Goal: Task Accomplishment & Management: Complete application form

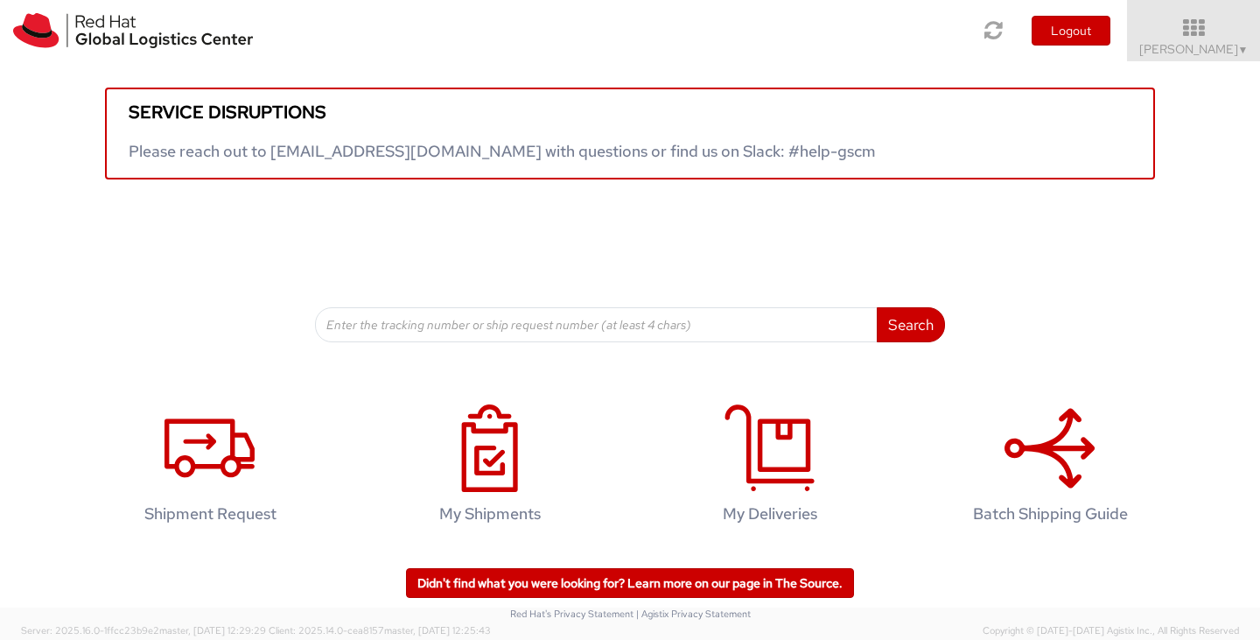
scroll to position [49, 0]
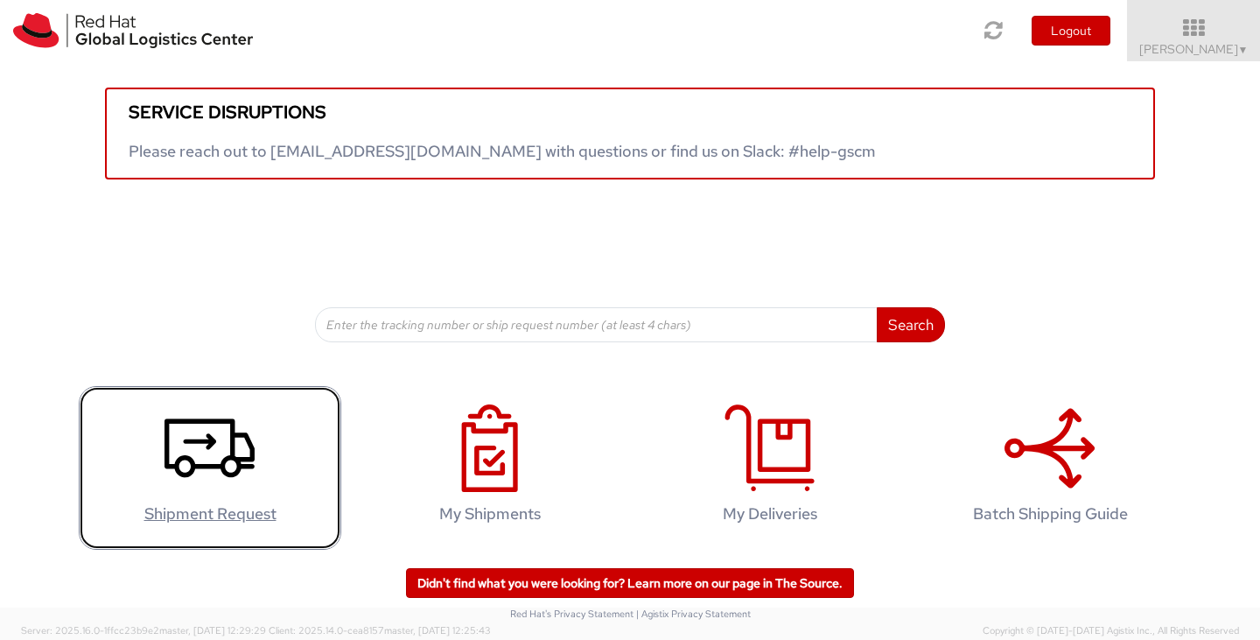
click at [187, 470] on use at bounding box center [209, 447] width 90 height 59
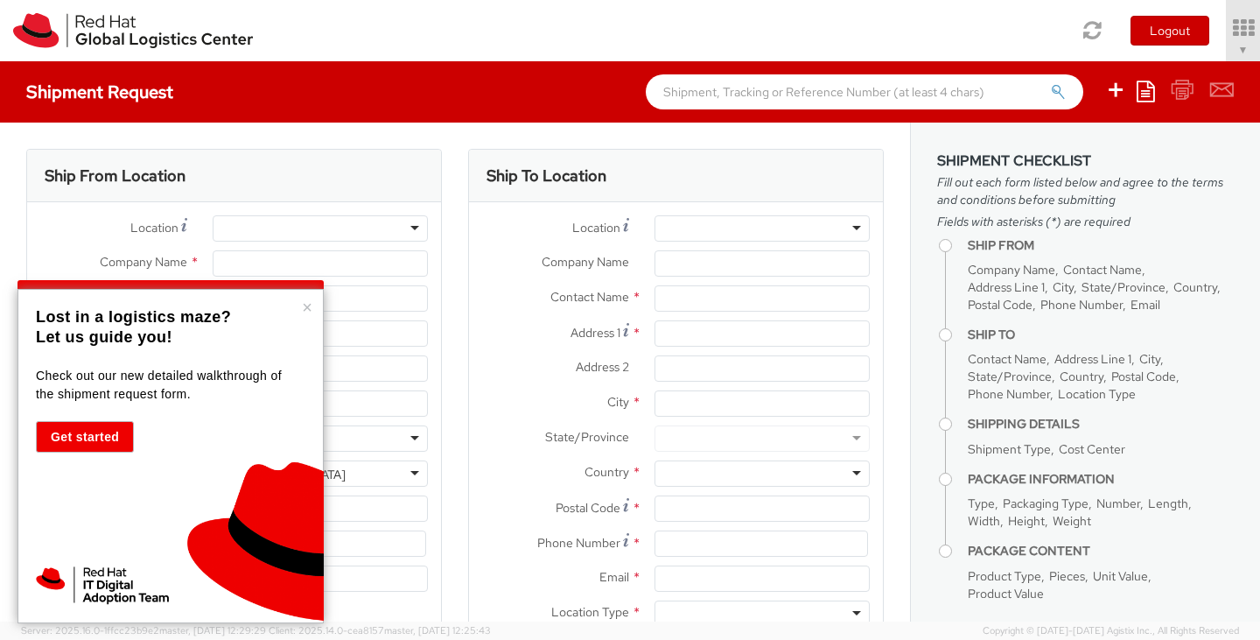
select select "853"
select select
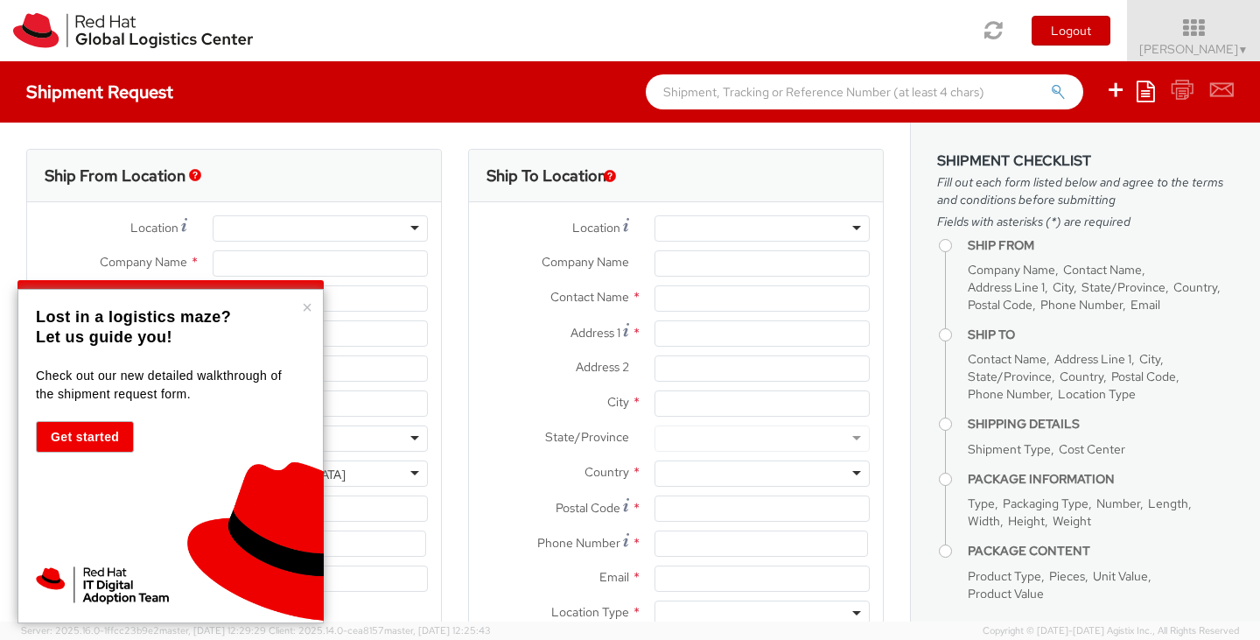
type input "Red Hat, Inc."
type input "[PERSON_NAME]"
type input "[STREET_ADDRESS]"
type input "RALEIGH"
type input "27601"
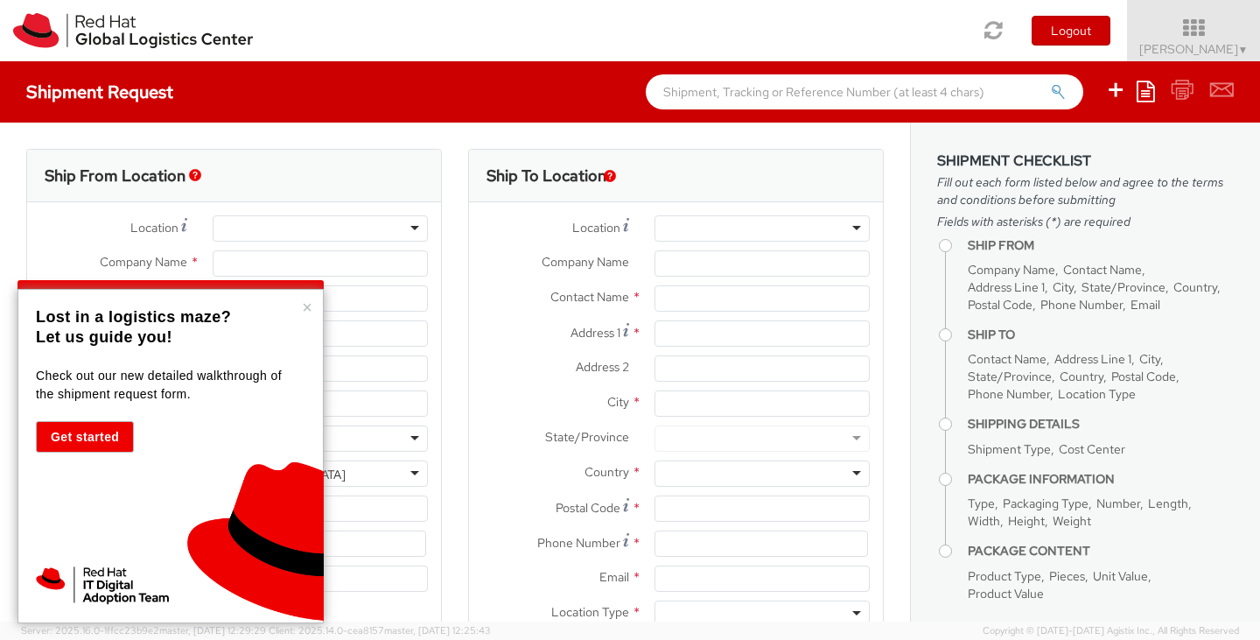
type input "19197165084"
type input "[EMAIL_ADDRESS][DOMAIN_NAME]"
click at [301, 305] on div "× Lost in a logistics maze? Let us guide you! Check out our new detailed walkth…" at bounding box center [170, 456] width 306 height 334
click at [308, 307] on button "×" at bounding box center [307, 306] width 10 height 17
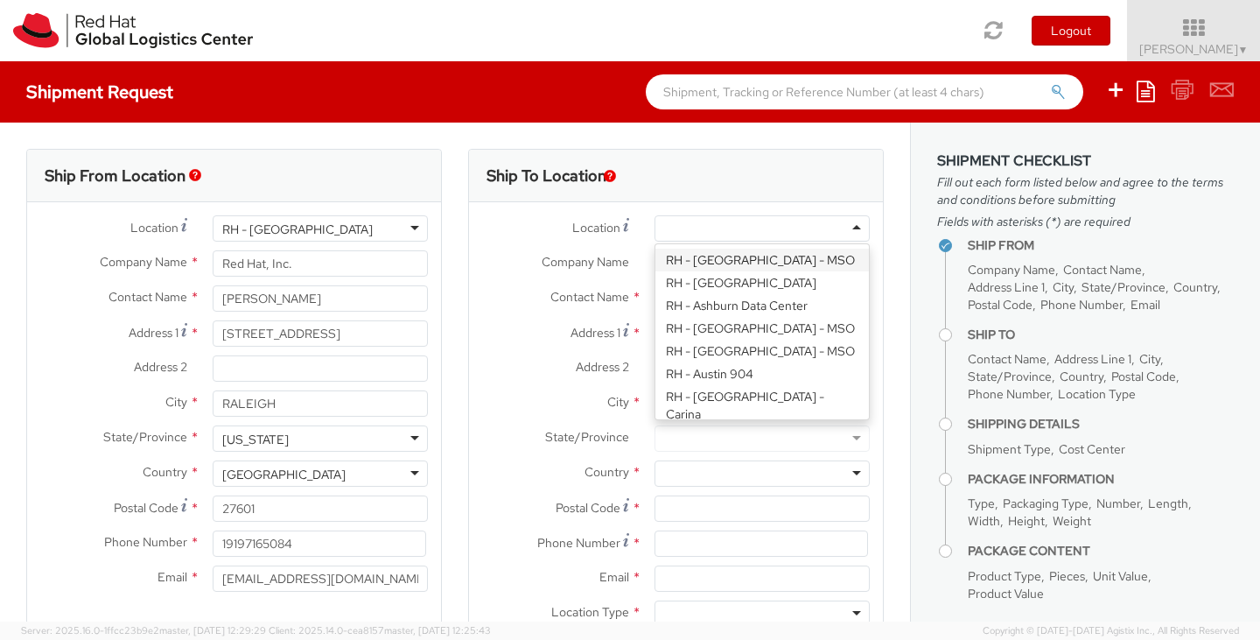
click at [838, 230] on div at bounding box center [761, 228] width 215 height 26
type input "p"
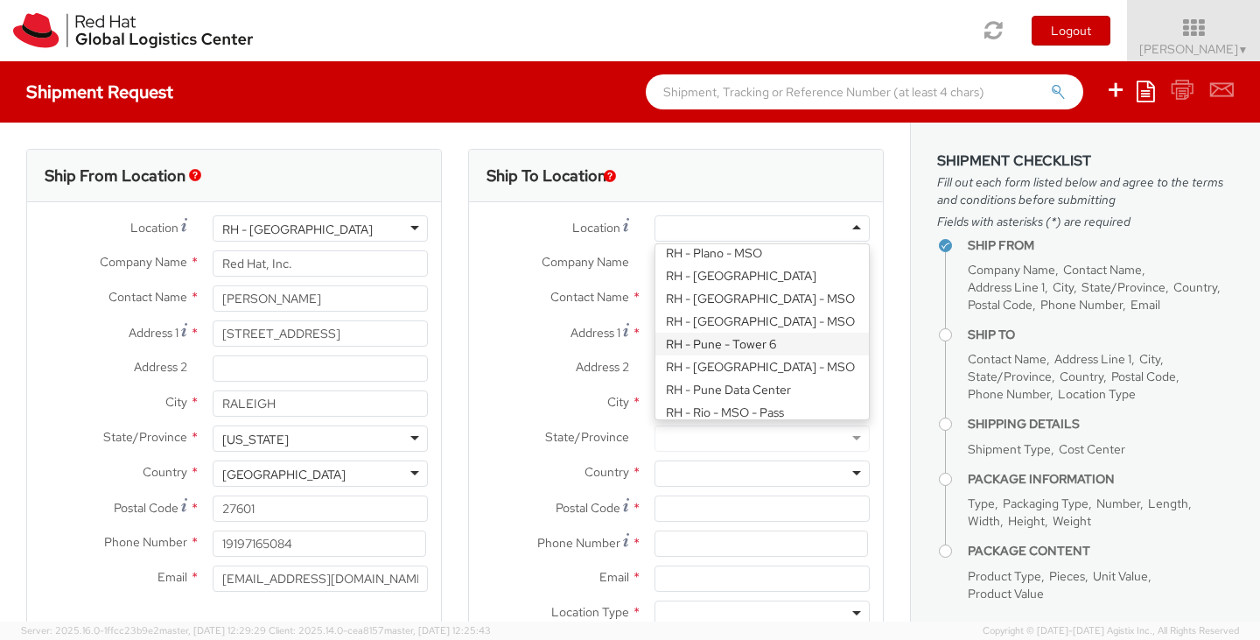
type input "Red Hat India Private Limited"
type input "[STREET_ADDRESS]"
type input "[GEOGRAPHIC_DATA], [GEOGRAPHIC_DATA]"
type input "[GEOGRAPHIC_DATA]"
type input "411013"
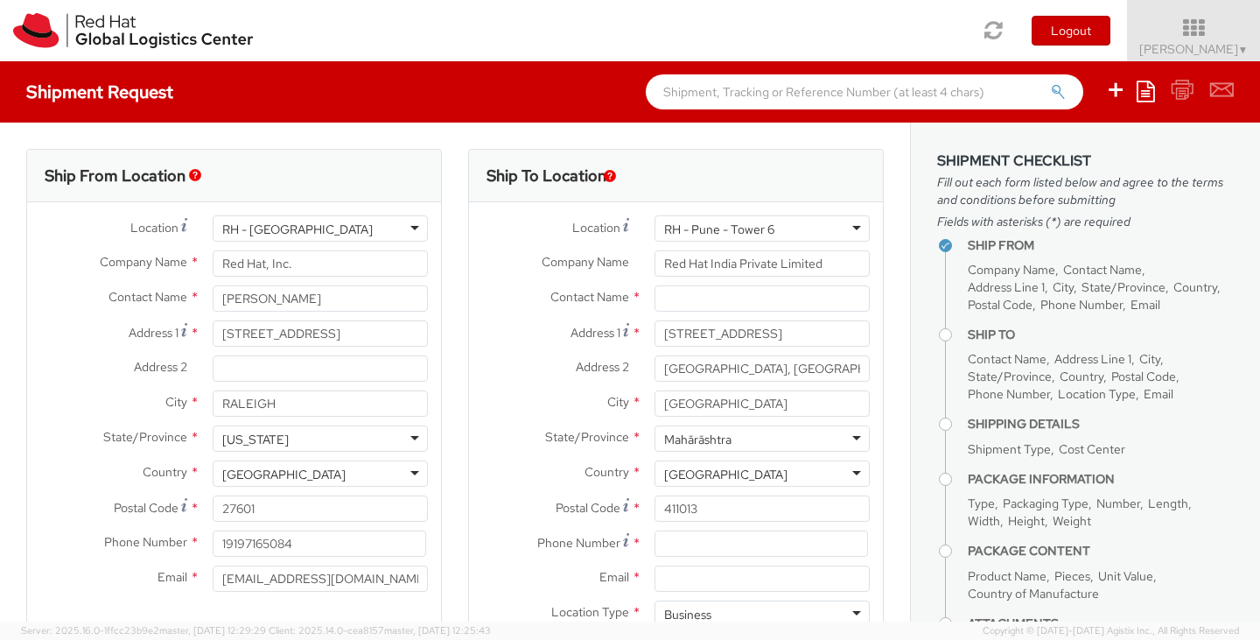
scroll to position [0, 0]
click at [719, 297] on input "text" at bounding box center [761, 298] width 215 height 26
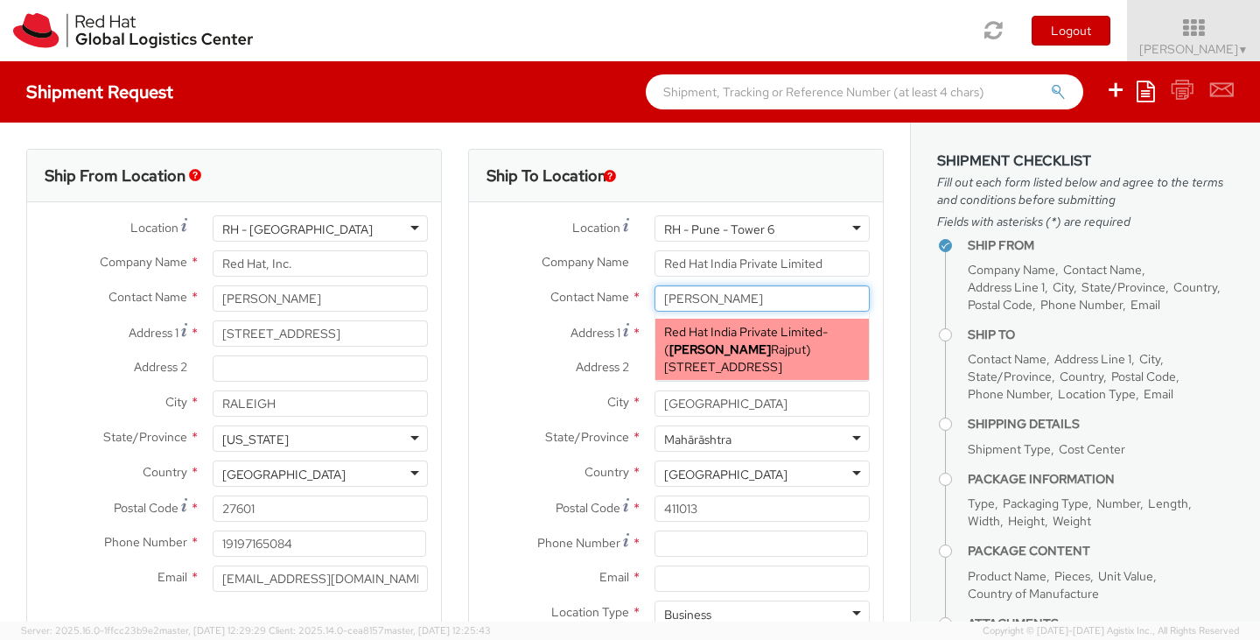
click at [726, 354] on span "[PERSON_NAME]" at bounding box center [737, 349] width 136 height 16
type input "[PERSON_NAME]"
type input "912066817251"
type input "[EMAIL_ADDRESS][DOMAIN_NAME]"
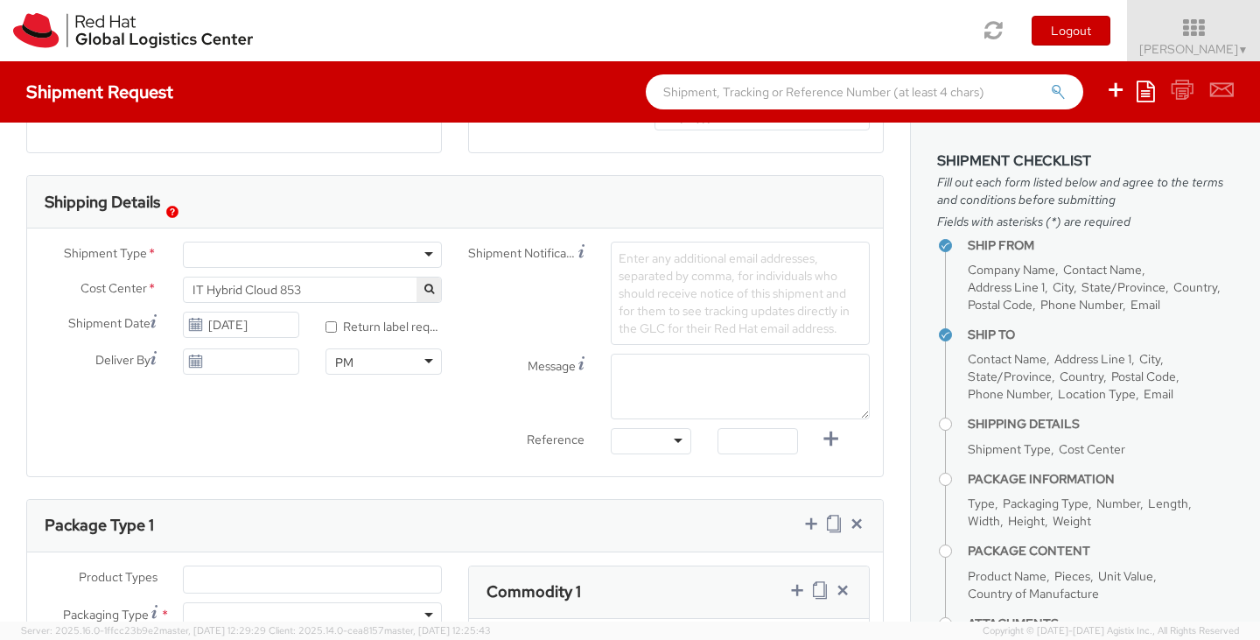
scroll to position [500, 0]
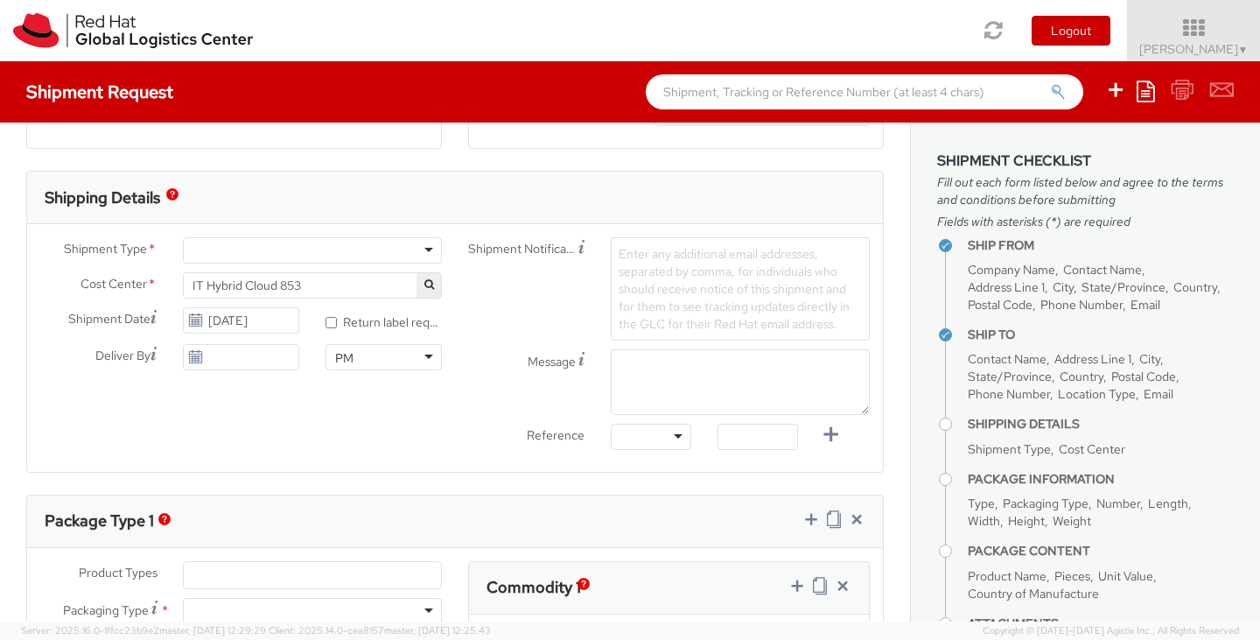
type input "[PERSON_NAME]"
click at [422, 253] on div at bounding box center [312, 250] width 259 height 26
click at [752, 271] on span "Enter any additional email addresses, separated by comma, for individuals who s…" at bounding box center [734, 289] width 231 height 86
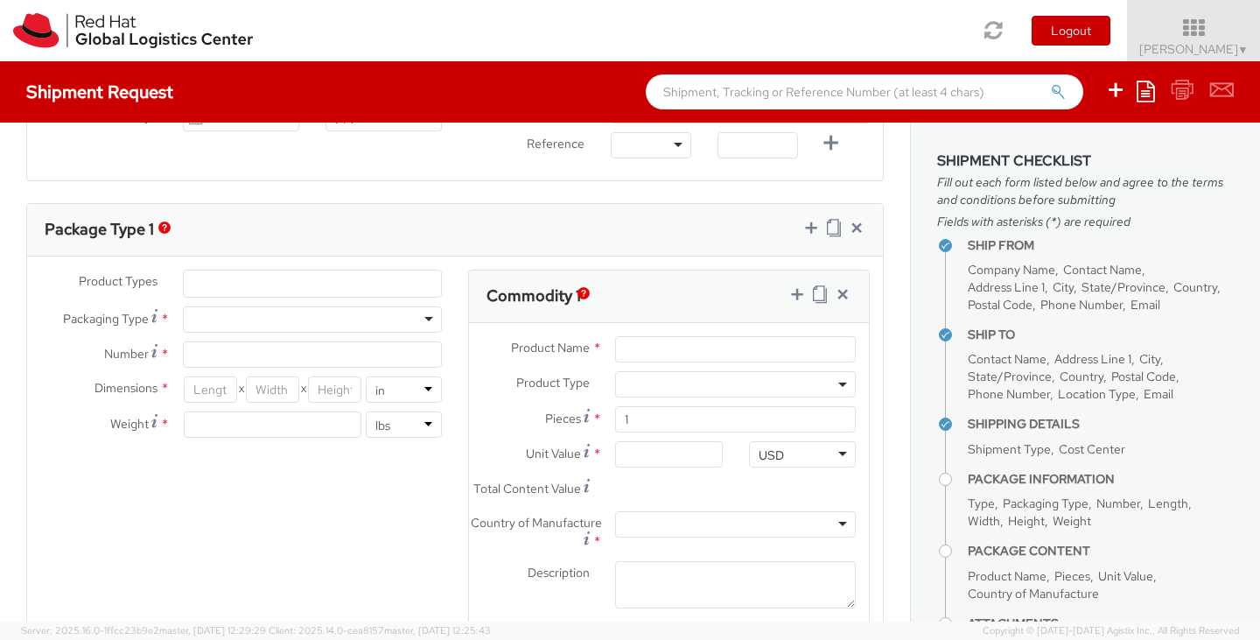
scroll to position [744, 0]
click at [250, 274] on div "Package Type 1 Product Types * Documents Docking Station Laptop Monitor Other H…" at bounding box center [454, 422] width 857 height 447
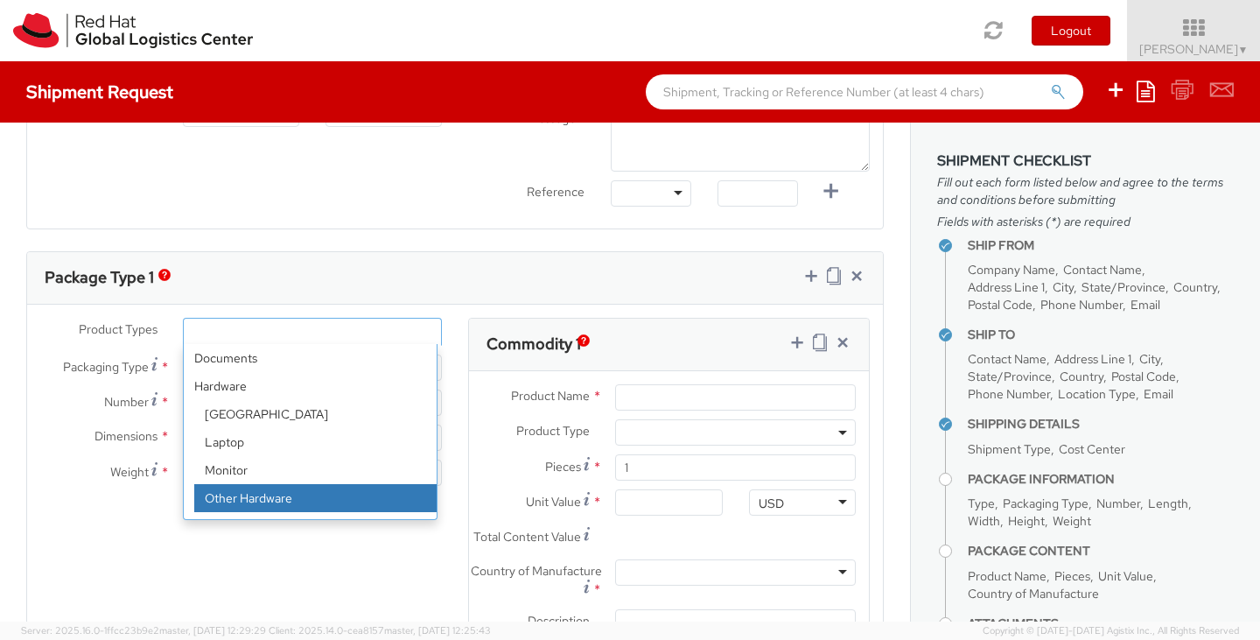
select select "HARD_OTHER"
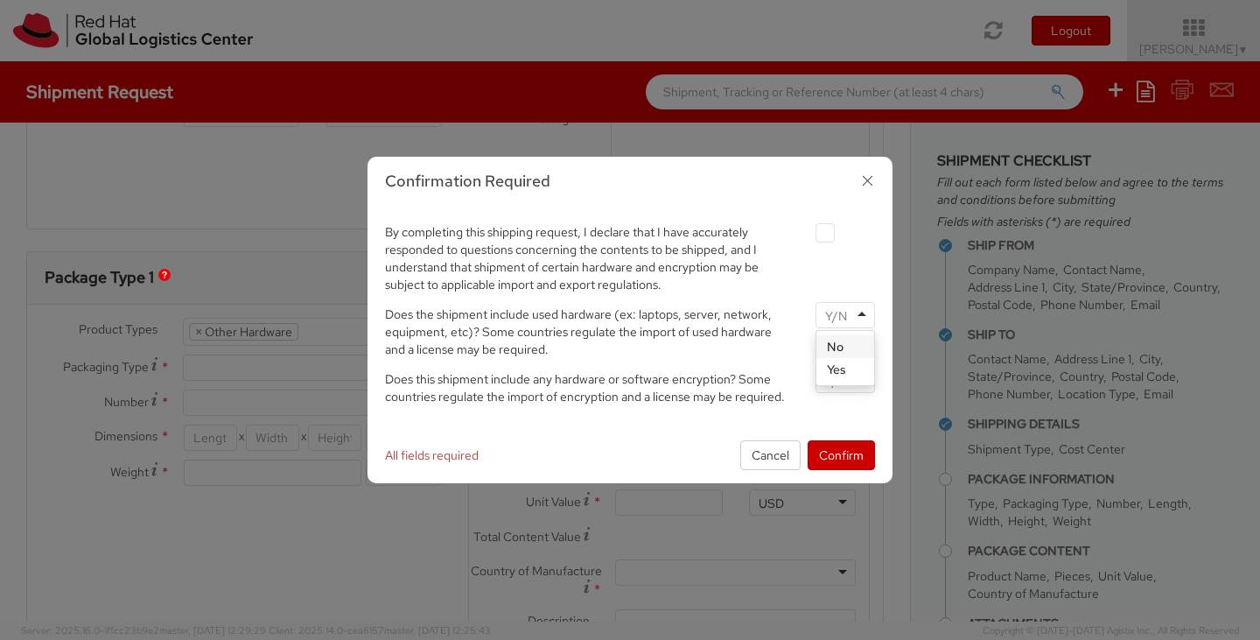
click at [857, 312] on div at bounding box center [844, 315] width 59 height 26
click at [842, 379] on input "select-one" at bounding box center [837, 380] width 25 height 17
click at [812, 230] on div at bounding box center [845, 232] width 86 height 24
click at [821, 236] on label at bounding box center [824, 232] width 19 height 19
click at [810, 236] on input "checkbox" at bounding box center [804, 232] width 11 height 11
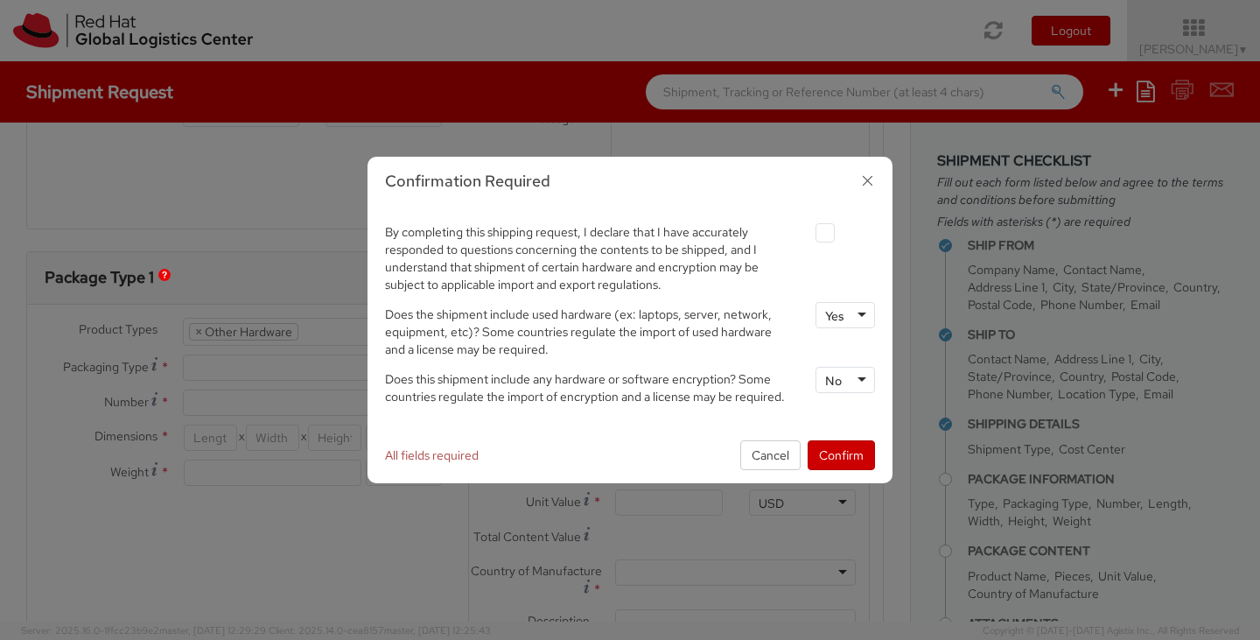
checkbox input "true"
click at [842, 450] on button "Confirm" at bounding box center [841, 455] width 67 height 30
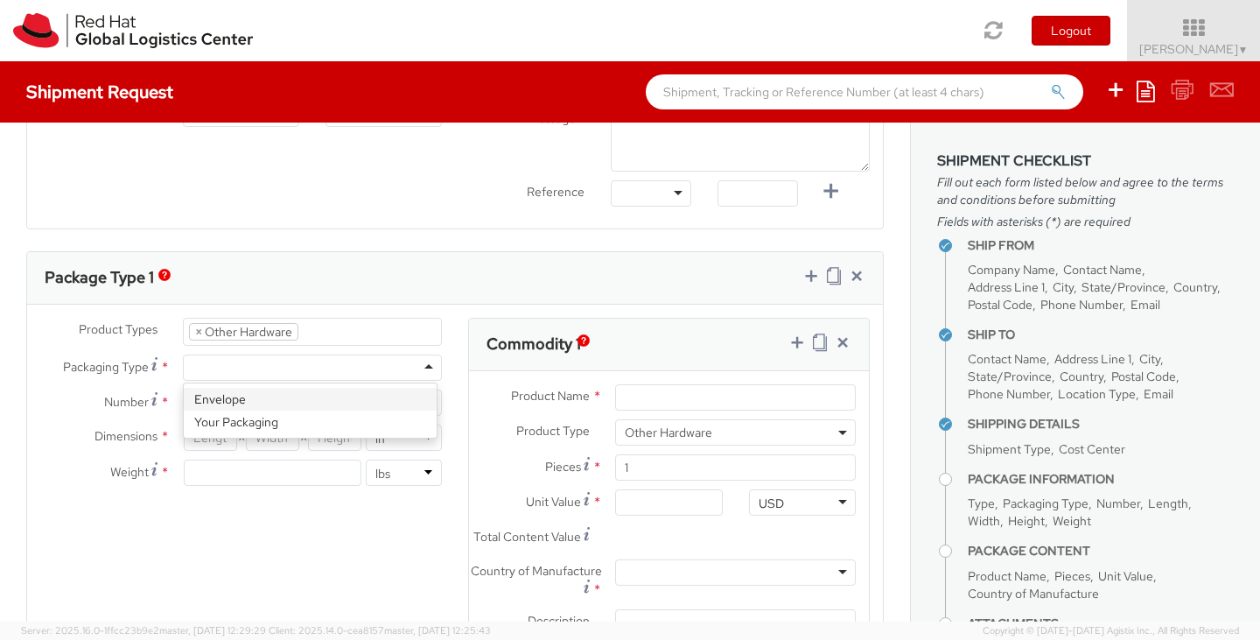
click at [416, 367] on div at bounding box center [312, 367] width 259 height 26
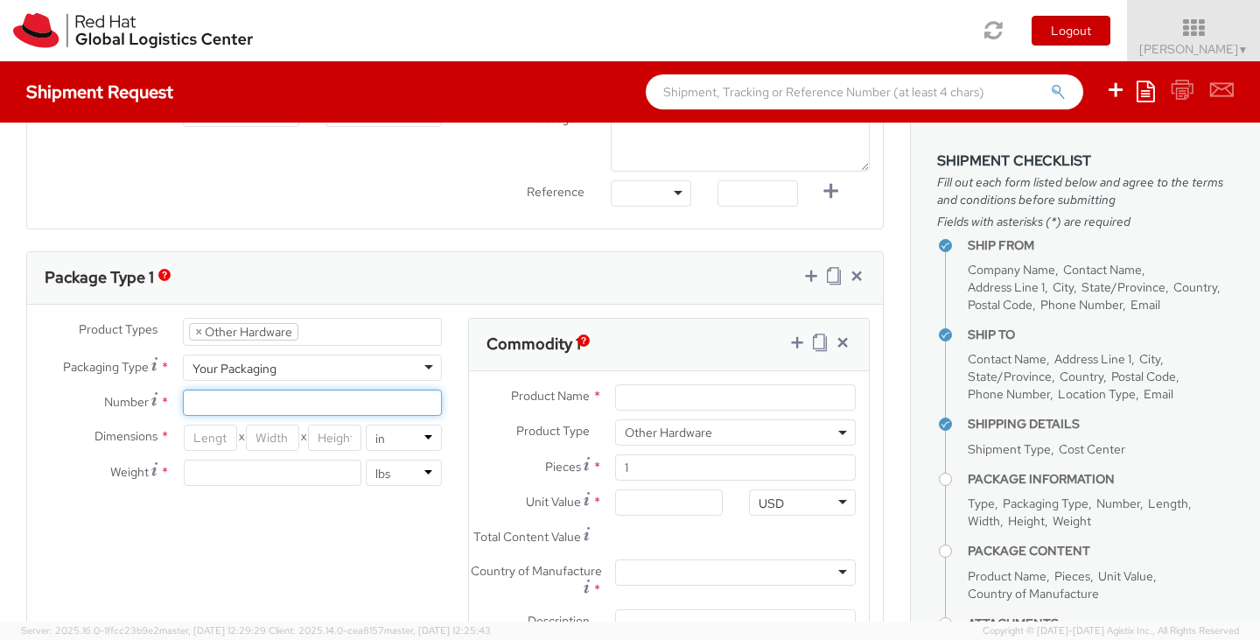
click at [218, 389] on input "Number *" at bounding box center [312, 402] width 259 height 26
type input "1"
click at [208, 435] on input "number" at bounding box center [210, 437] width 53 height 26
type input "16"
click at [282, 433] on input "number" at bounding box center [272, 437] width 53 height 26
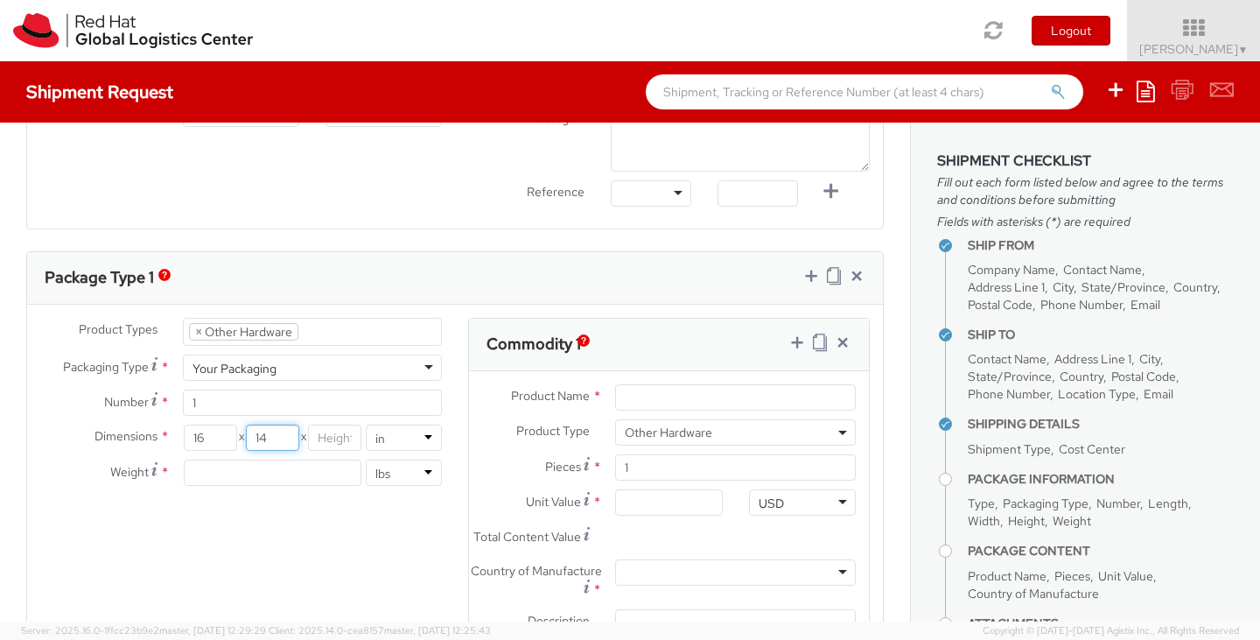
type input "14"
click at [318, 433] on input "number" at bounding box center [334, 437] width 53 height 26
type input "4"
click at [303, 472] on input "number" at bounding box center [273, 472] width 178 height 26
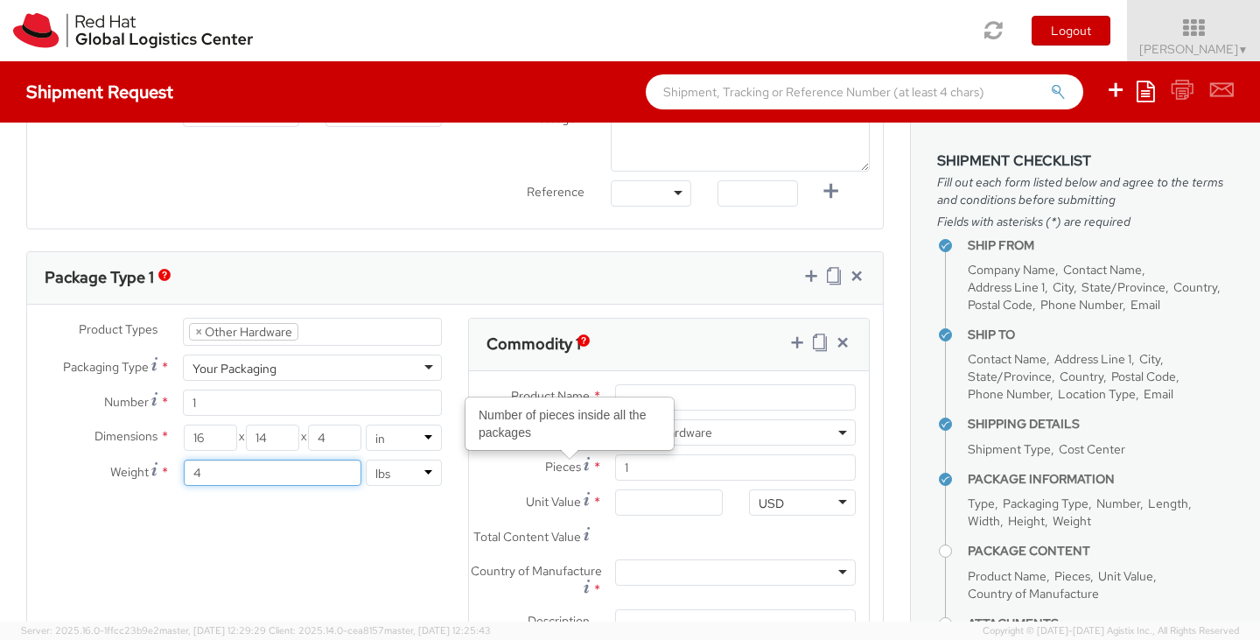
type input "4"
click at [756, 388] on input "Product Name *" at bounding box center [735, 397] width 241 height 26
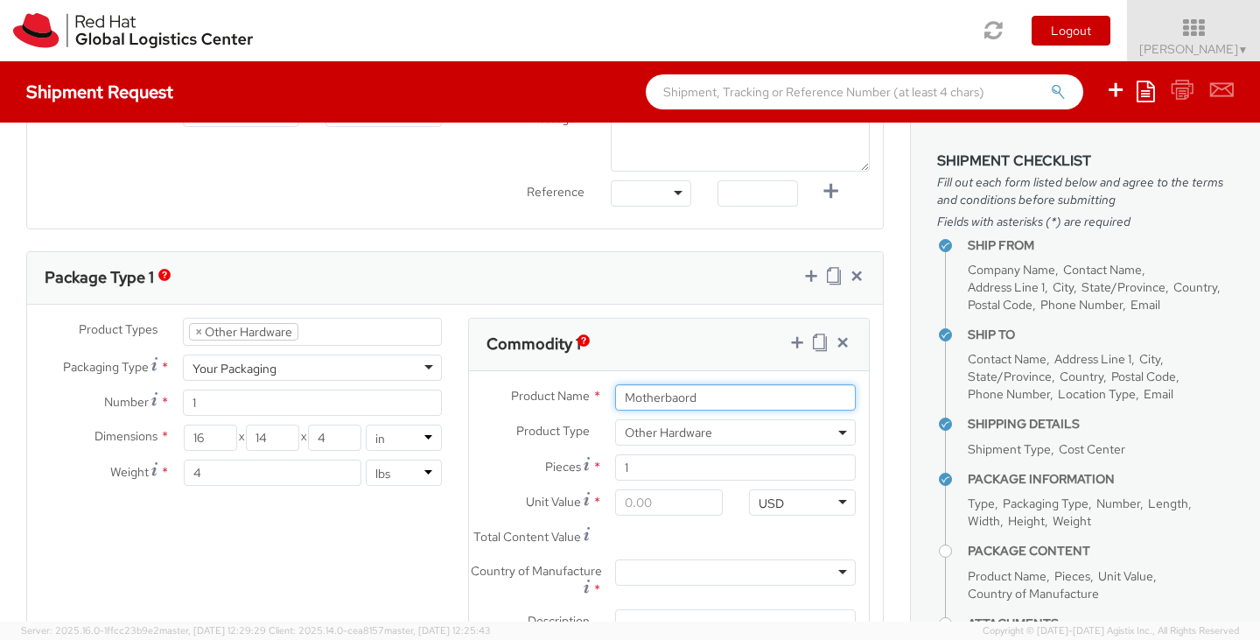
type input "Motherbaord"
click at [674, 498] on input "Unit Value *" at bounding box center [668, 502] width 107 height 26
type input "5.00"
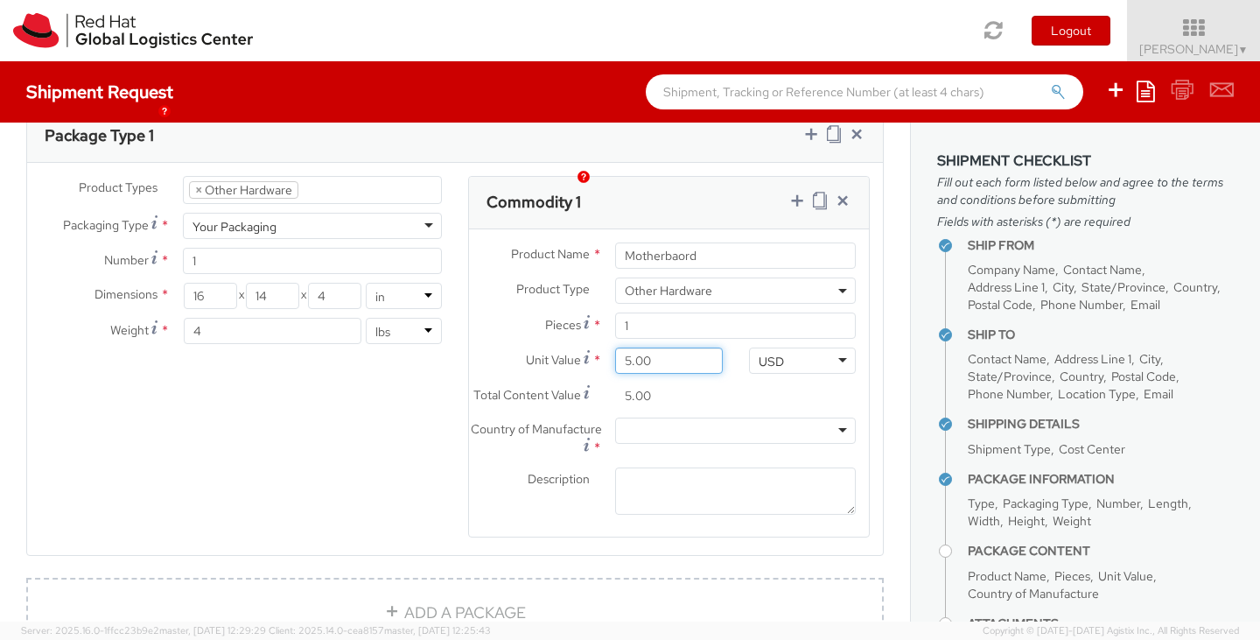
scroll to position [909, 0]
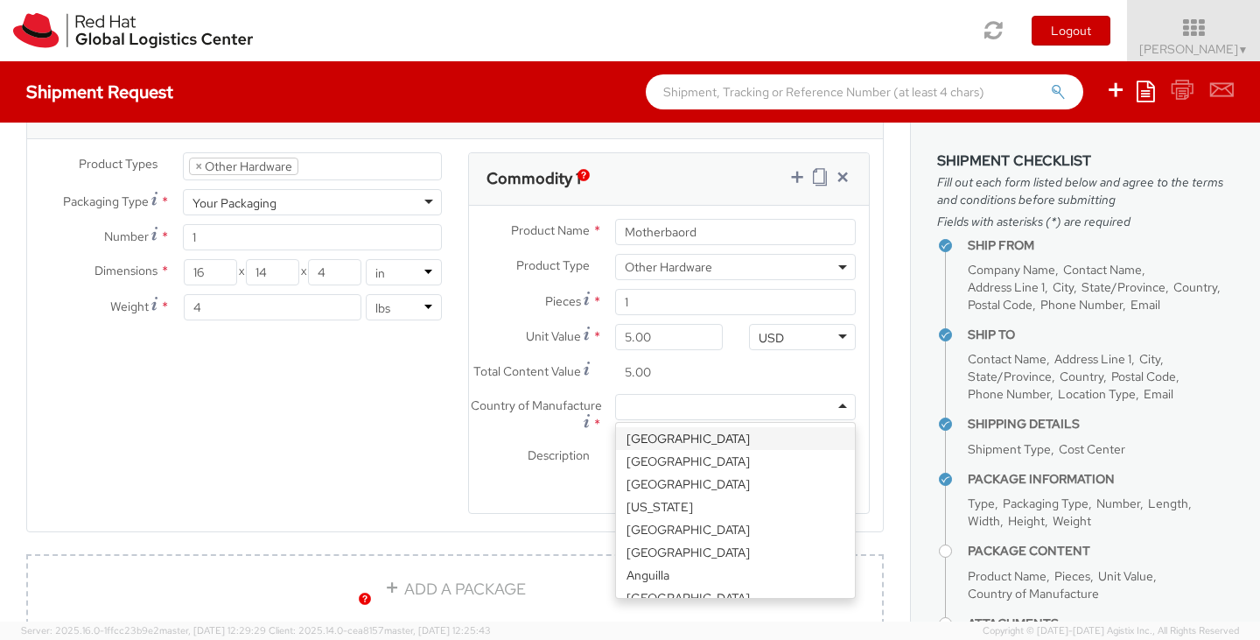
click at [826, 410] on div at bounding box center [735, 407] width 241 height 26
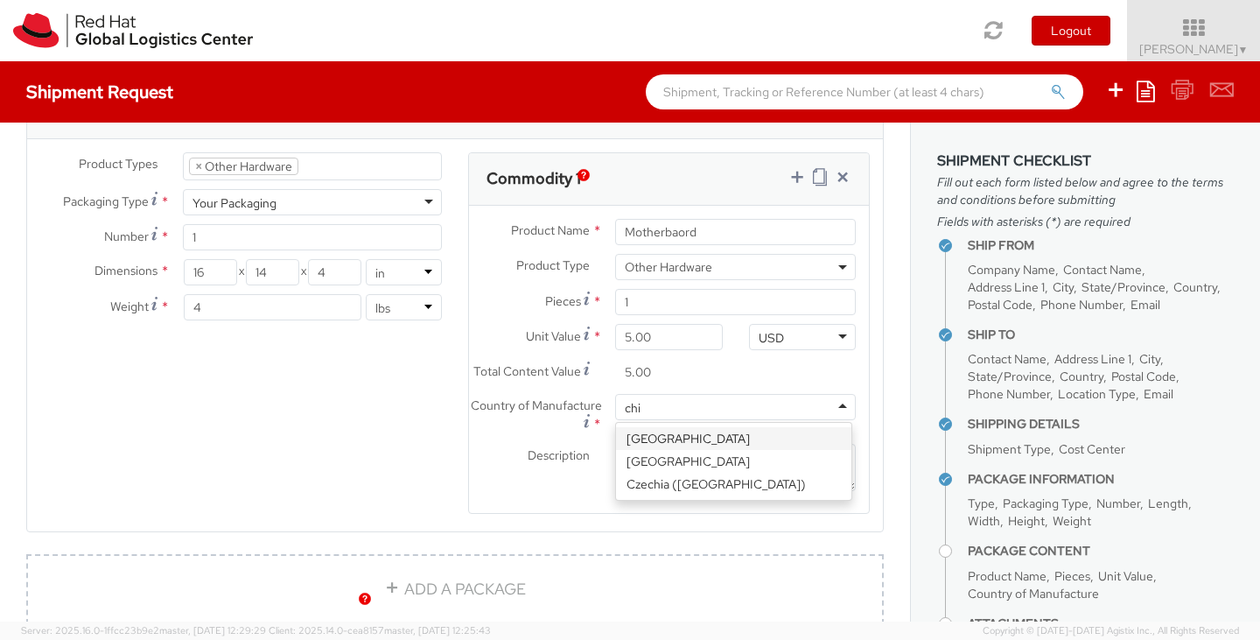
type input "chin"
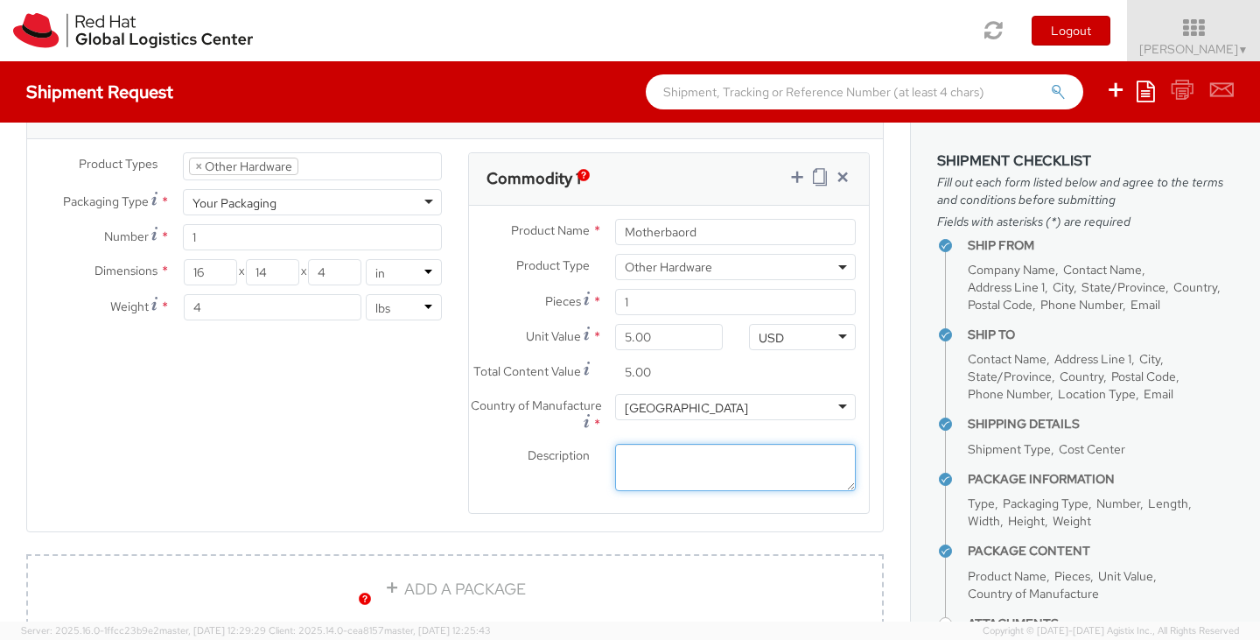
click at [777, 475] on textarea "Description *" at bounding box center [735, 468] width 241 height 48
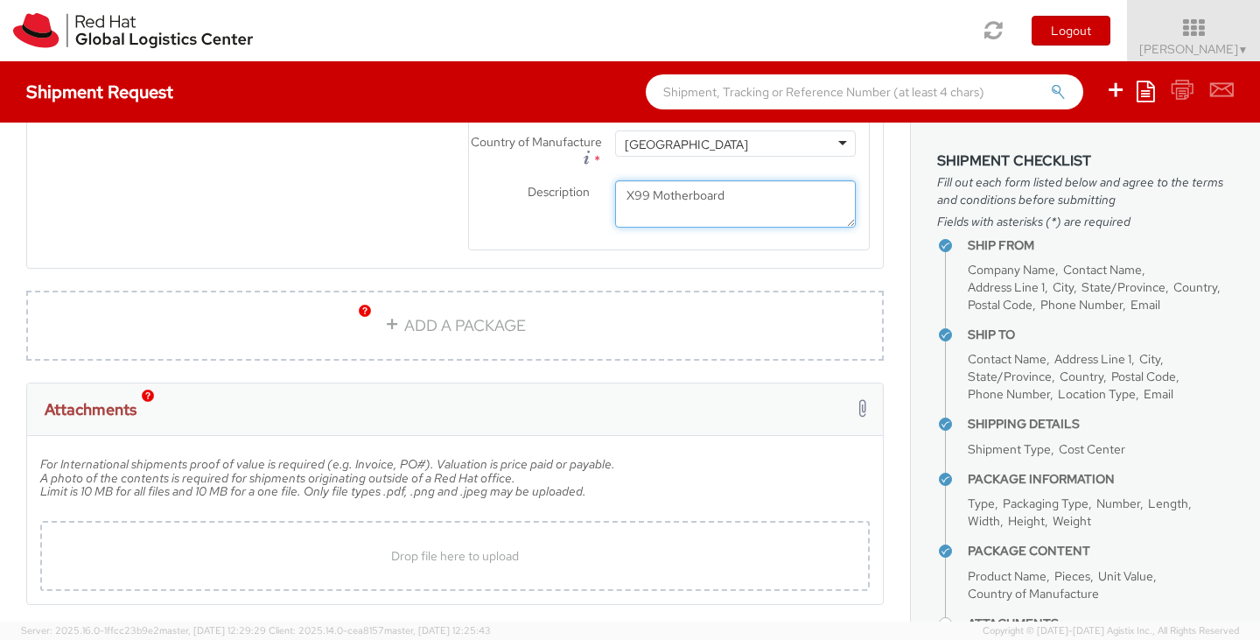
scroll to position [1257, 0]
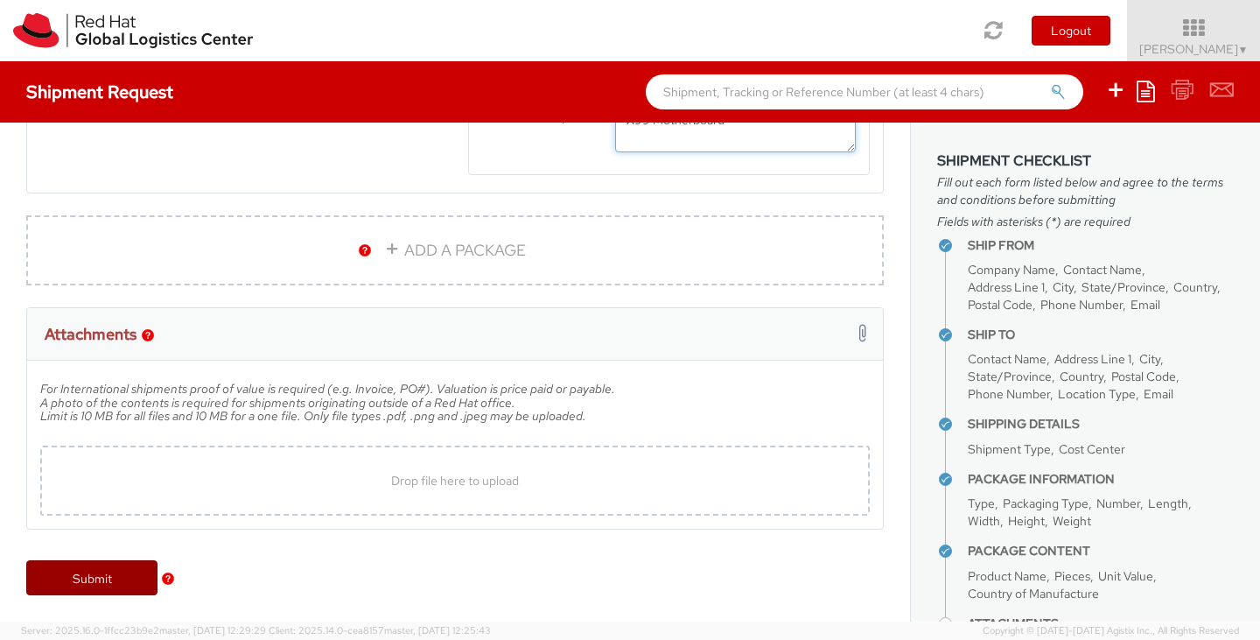
type textarea "X99 Motherboard"
click at [88, 591] on link "Submit" at bounding box center [91, 577] width 131 height 35
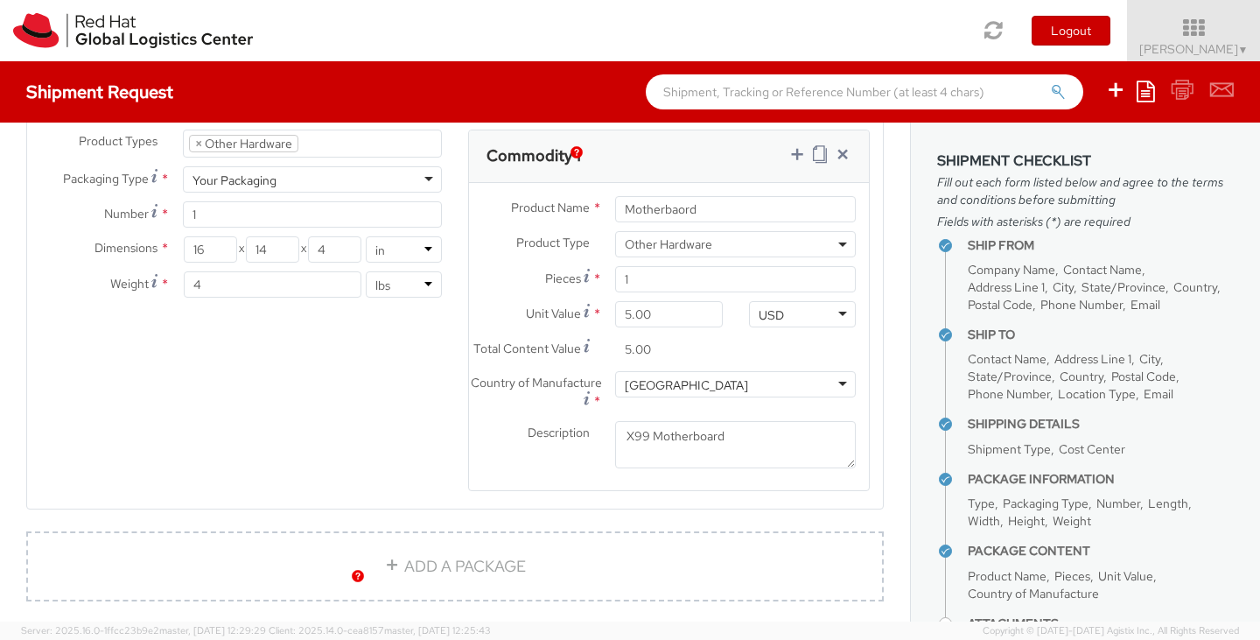
scroll to position [927, 0]
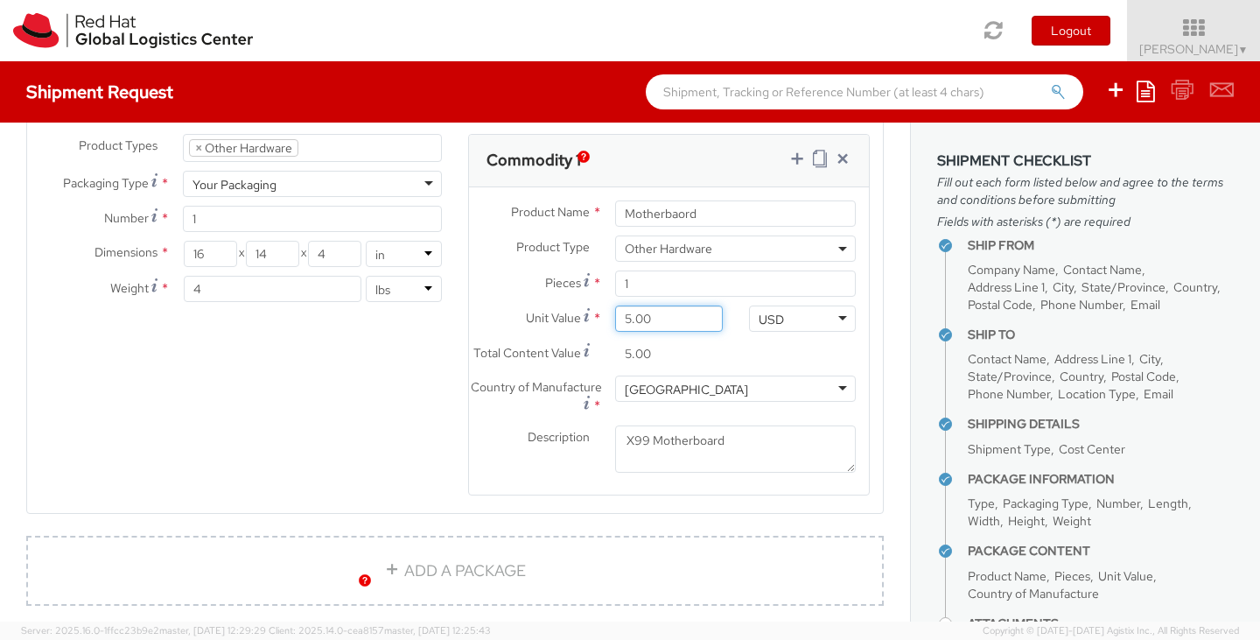
click at [621, 317] on input "5.00" at bounding box center [668, 318] width 107 height 26
type input "0.00"
click at [853, 346] on div "Total Content Value * 0.00" at bounding box center [669, 357] width 400 height 35
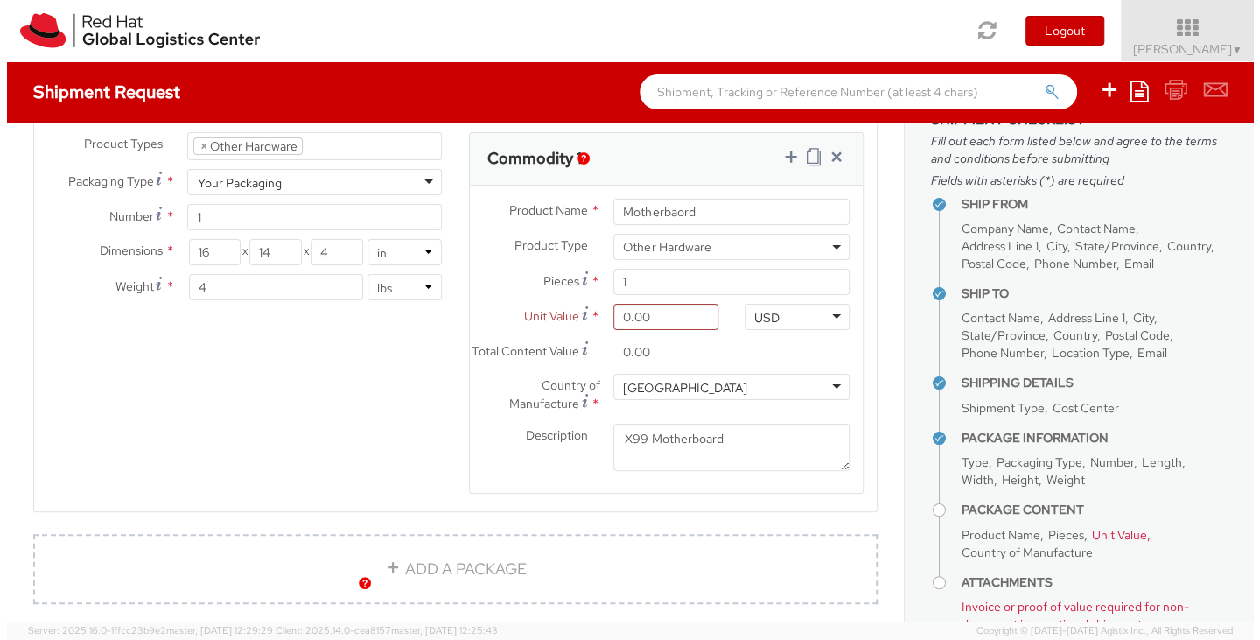
scroll to position [912, 0]
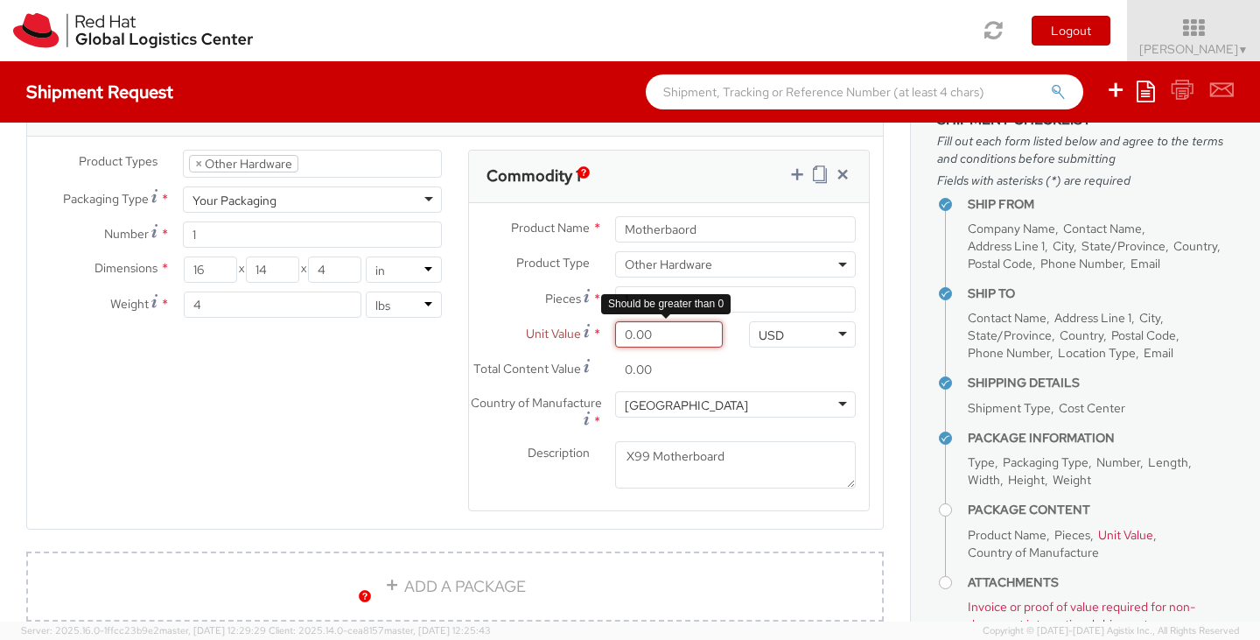
click at [620, 332] on input "0.00" at bounding box center [668, 334] width 107 height 26
type input "1.00"
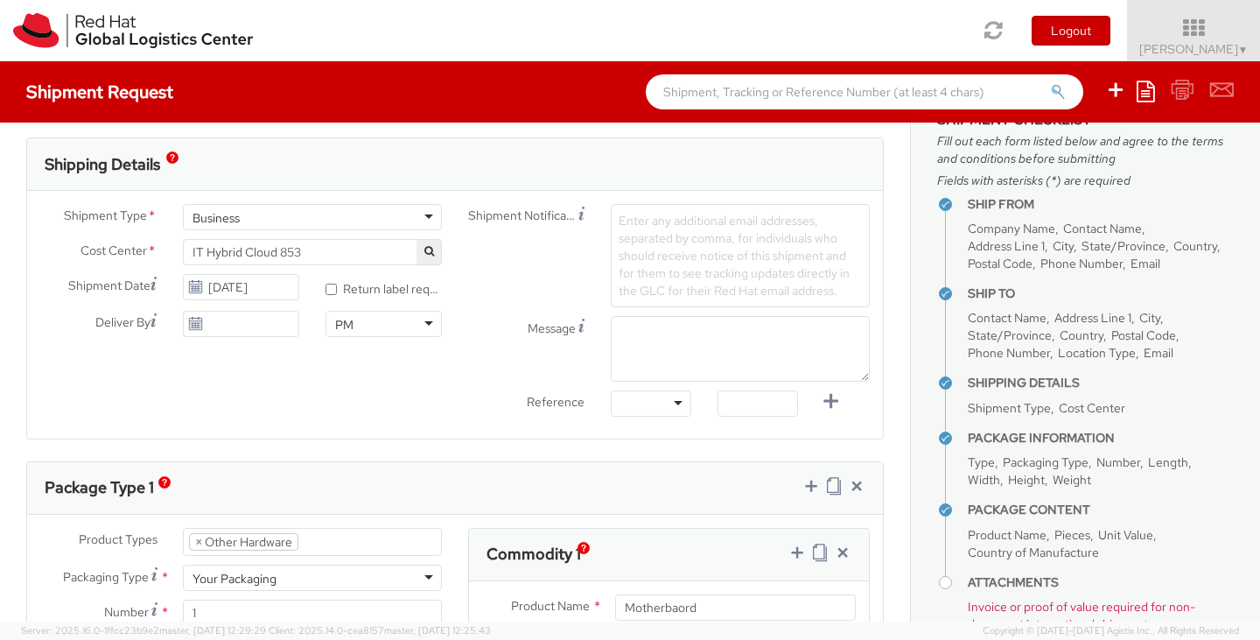
scroll to position [536, 0]
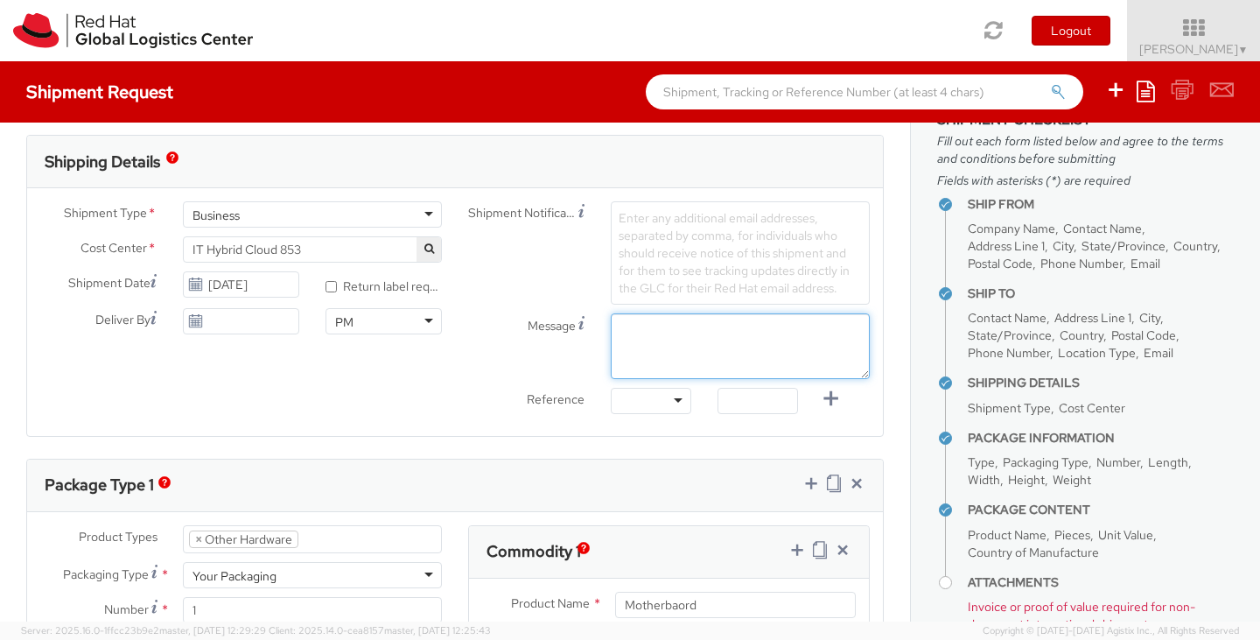
click at [701, 337] on textarea "Message" at bounding box center [740, 346] width 259 height 66
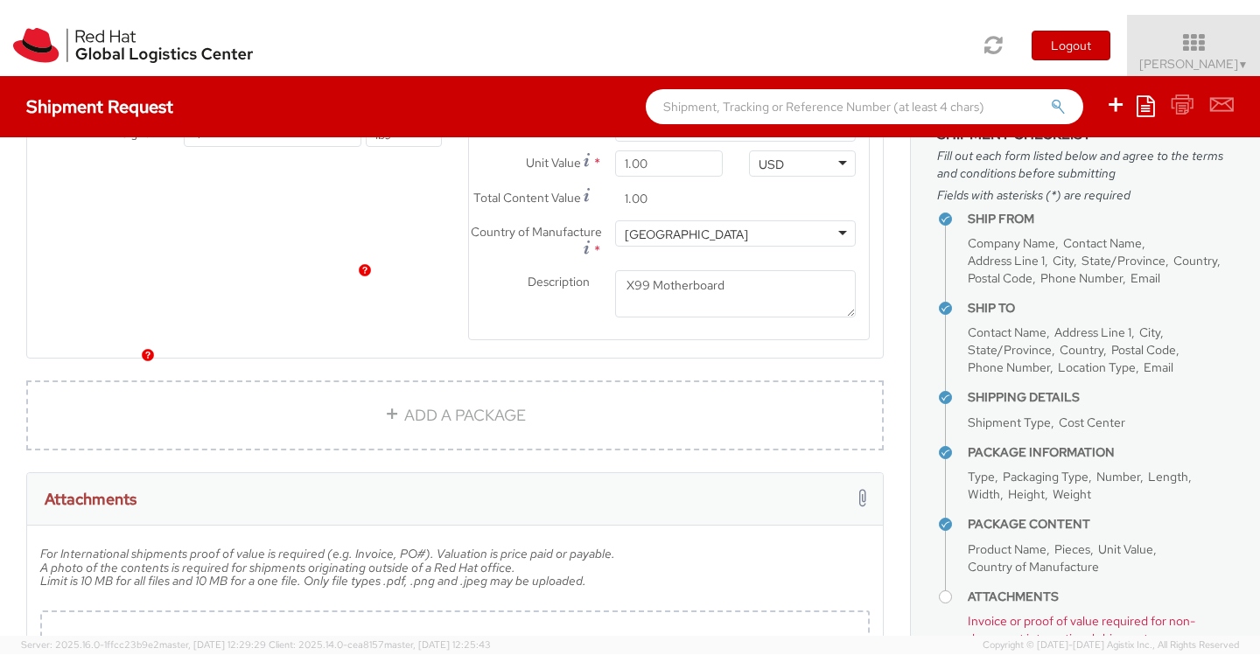
scroll to position [1257, 0]
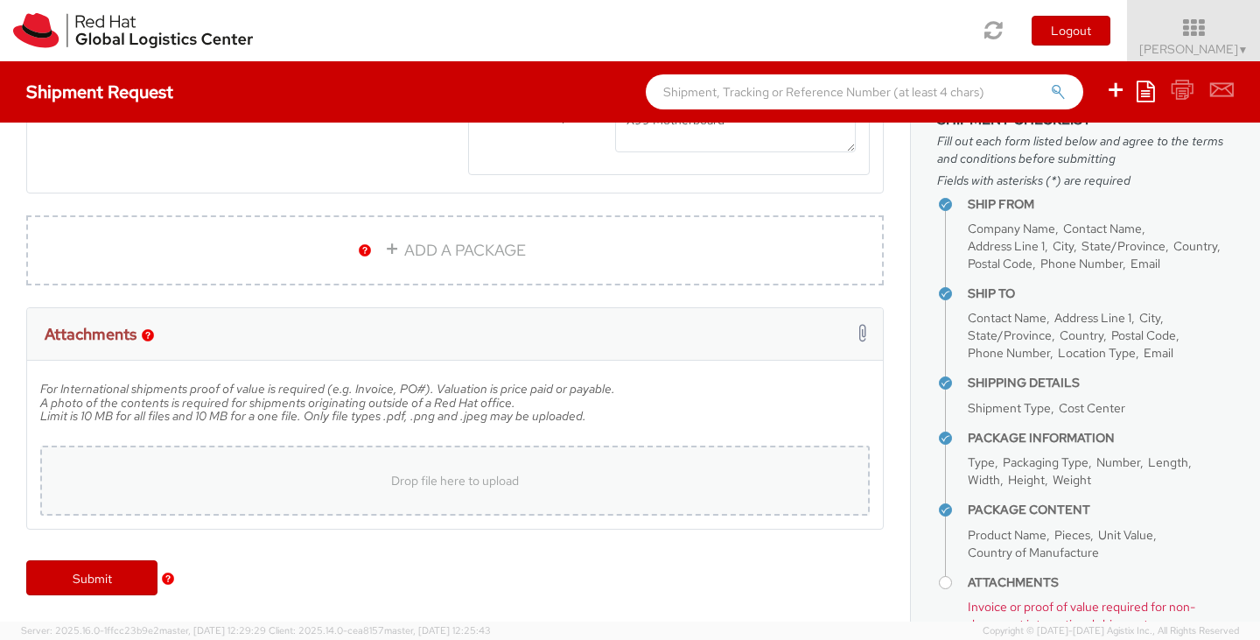
type textarea "Happy (late) Birthday"
click at [480, 482] on span "Drop file here to upload" at bounding box center [455, 480] width 128 height 16
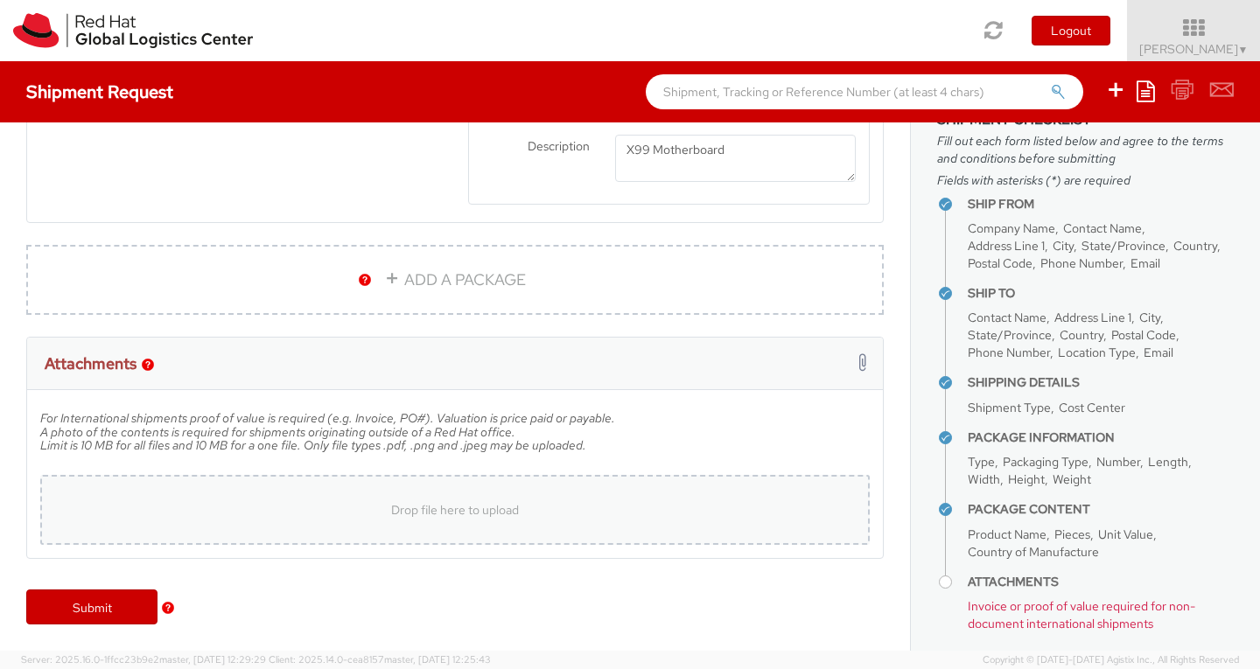
scroll to position [1228, 0]
click at [468, 514] on span "Drop file here to upload" at bounding box center [455, 510] width 128 height 16
type input "C:\fakepath\PXL_20250813_193457117.jpg"
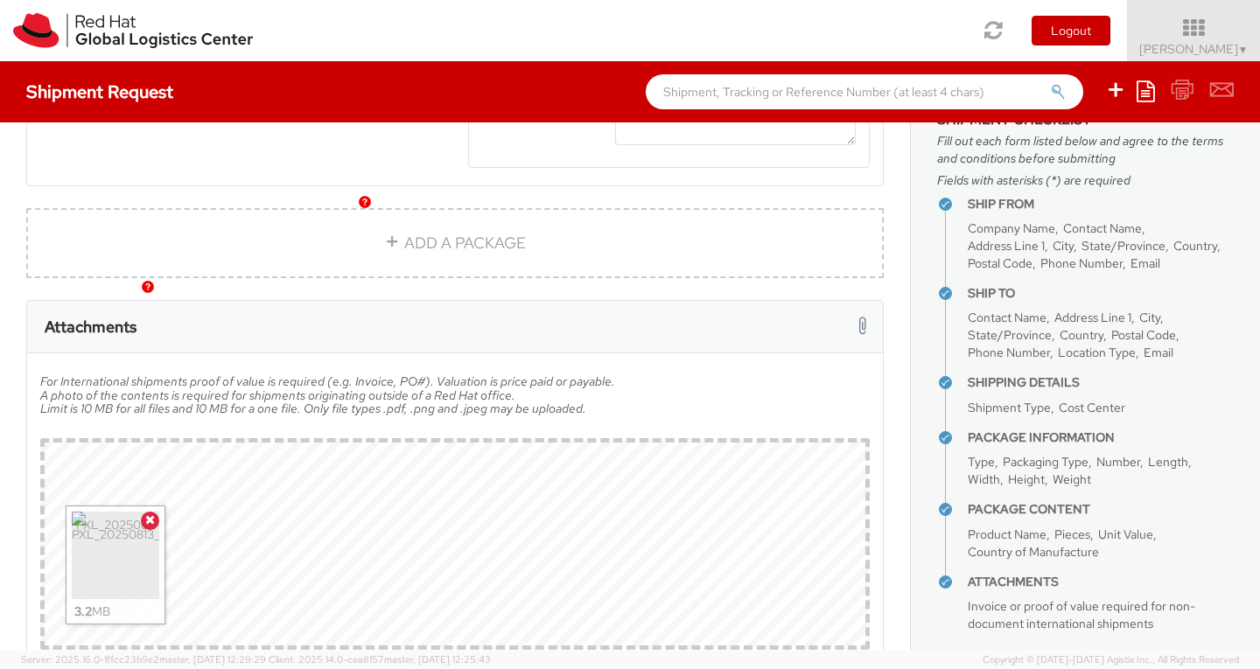
scroll to position [1317, 0]
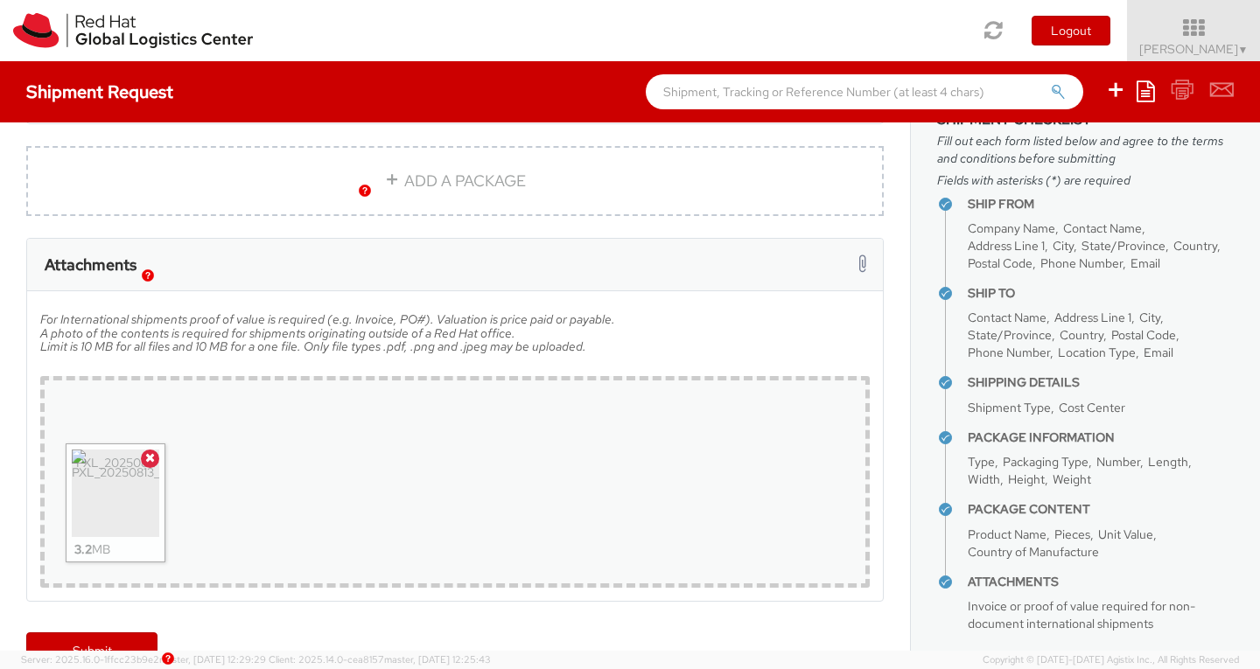
click at [469, 480] on div "Drop file here to upload PXL_20250813_193457117.jpg 3.2 MB" at bounding box center [454, 482] width 829 height 212
type input "C:\fakepath\1755113996334.jpg"
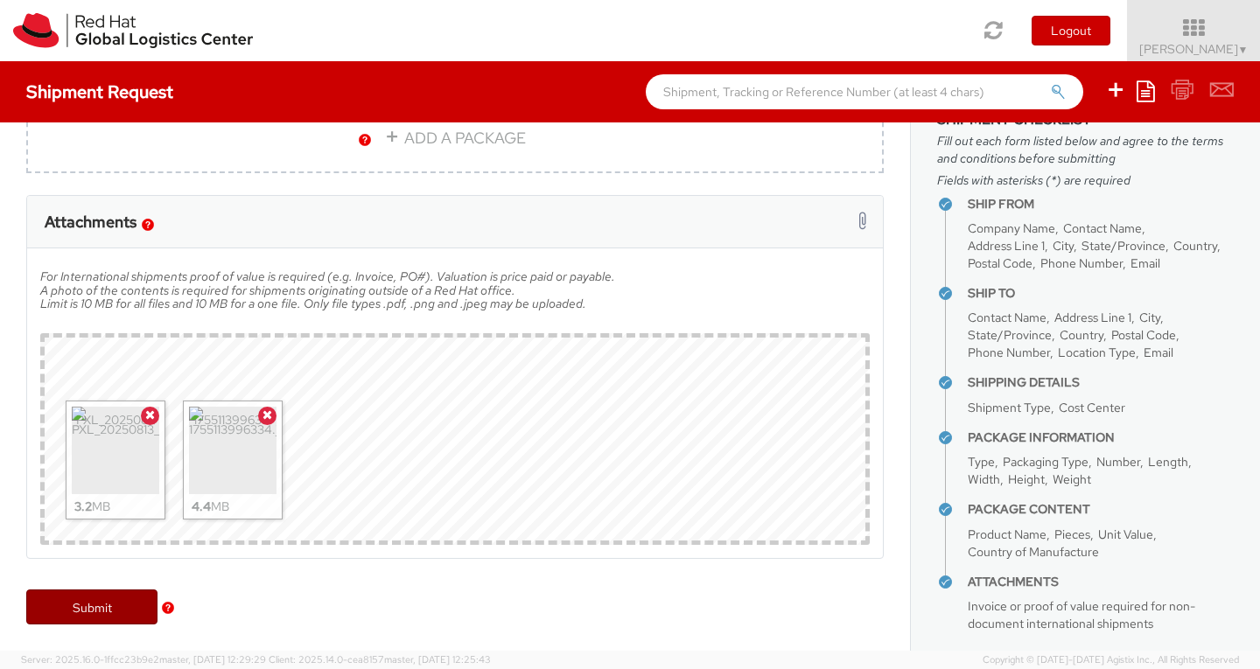
click at [100, 615] on link "Submit" at bounding box center [91, 607] width 131 height 35
